Goal: Find specific page/section: Find specific page/section

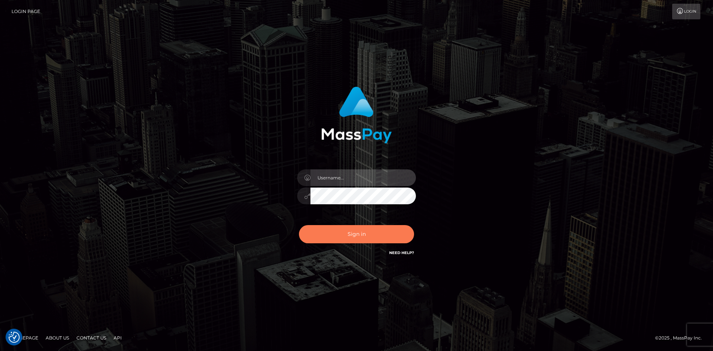
type input "knap.greatlife"
click at [350, 235] on button "Sign in" at bounding box center [356, 234] width 115 height 18
type input "knap.greatlife"
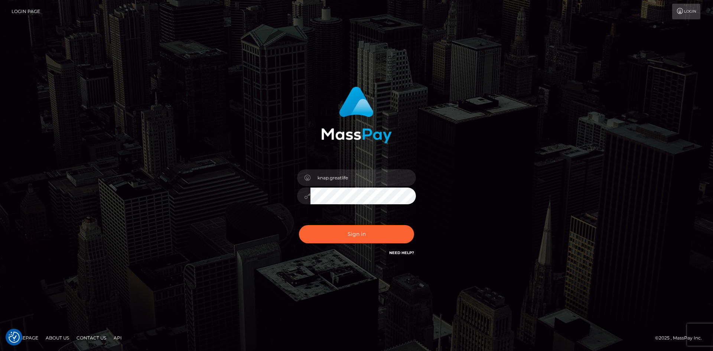
click at [356, 244] on div "Sign in Need Help?" at bounding box center [357, 237] width 130 height 33
click at [358, 231] on button "Sign in" at bounding box center [356, 234] width 115 height 18
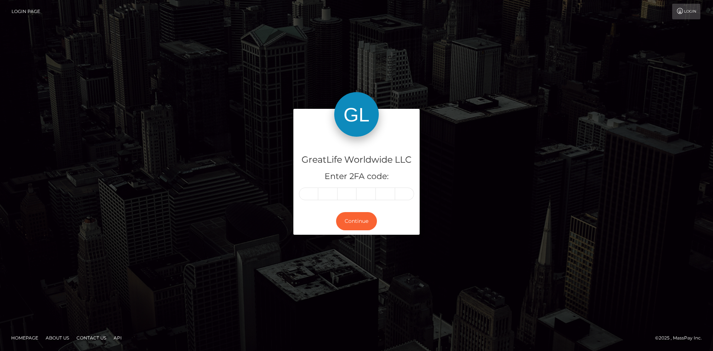
click at [309, 191] on input "text" at bounding box center [308, 194] width 19 height 13
type input "9"
type input "2"
type input "9"
type input "2"
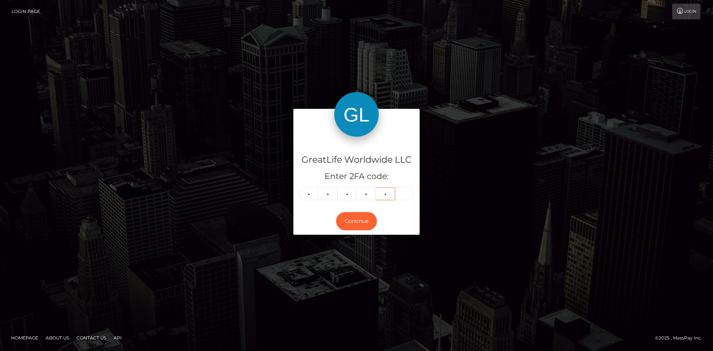
type input "8"
type input "2"
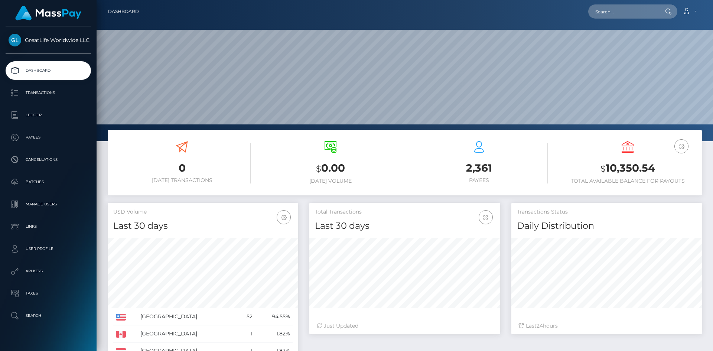
scroll to position [132, 191]
click at [618, 12] on input "text" at bounding box center [623, 11] width 70 height 14
click at [617, 9] on input "text" at bounding box center [623, 11] width 70 height 14
paste input "[EMAIL_ADDRESS][DOMAIN_NAME]"
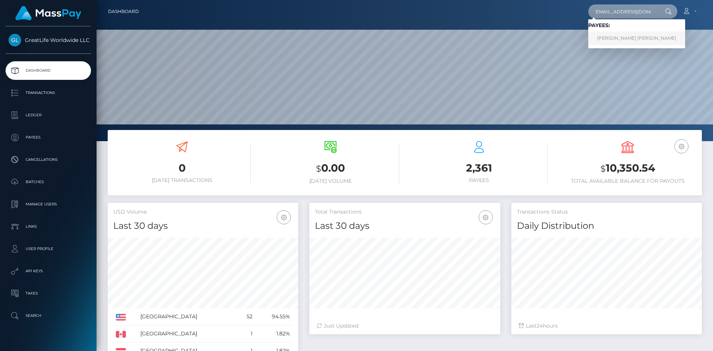
type input "jackismithtx@gmail.com"
click at [623, 37] on link "JACQUETTE ANN SMITH" at bounding box center [636, 39] width 97 height 14
